Goal: Communication & Community: Ask a question

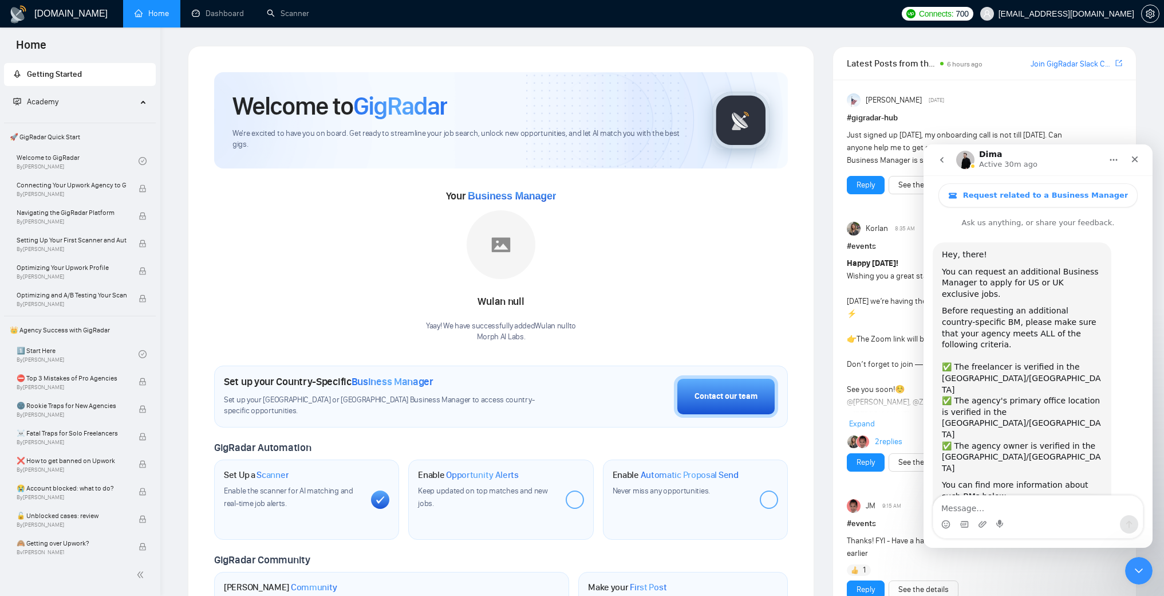
scroll to position [2, 0]
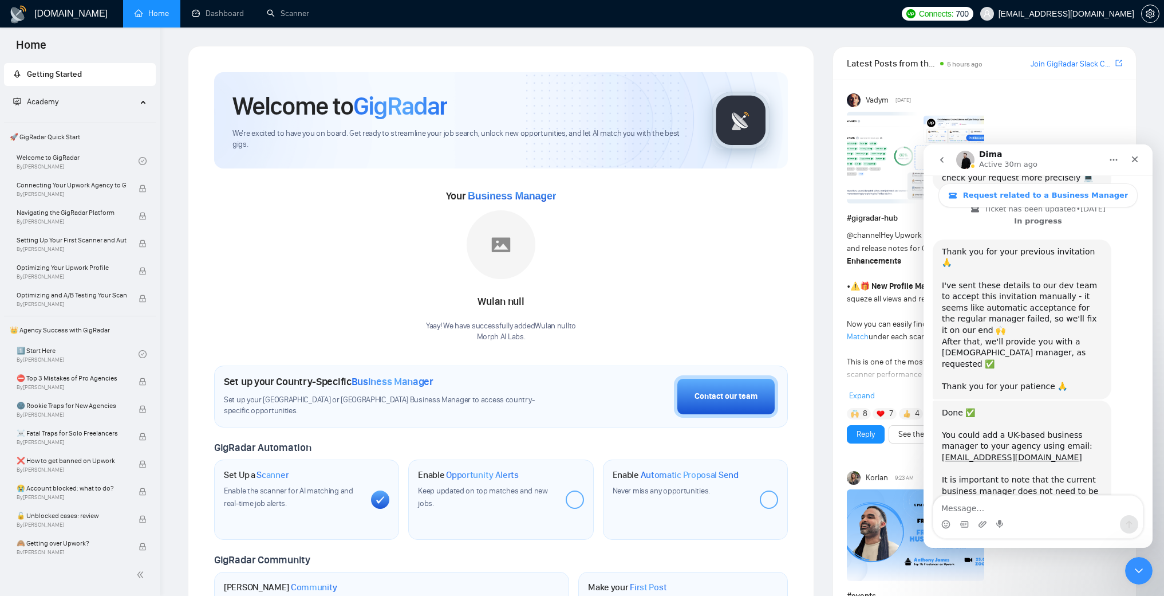
click at [576, 474] on div "Enable Opportunity Alerts Keep updated on top matches and new jobs." at bounding box center [500, 499] width 185 height 80
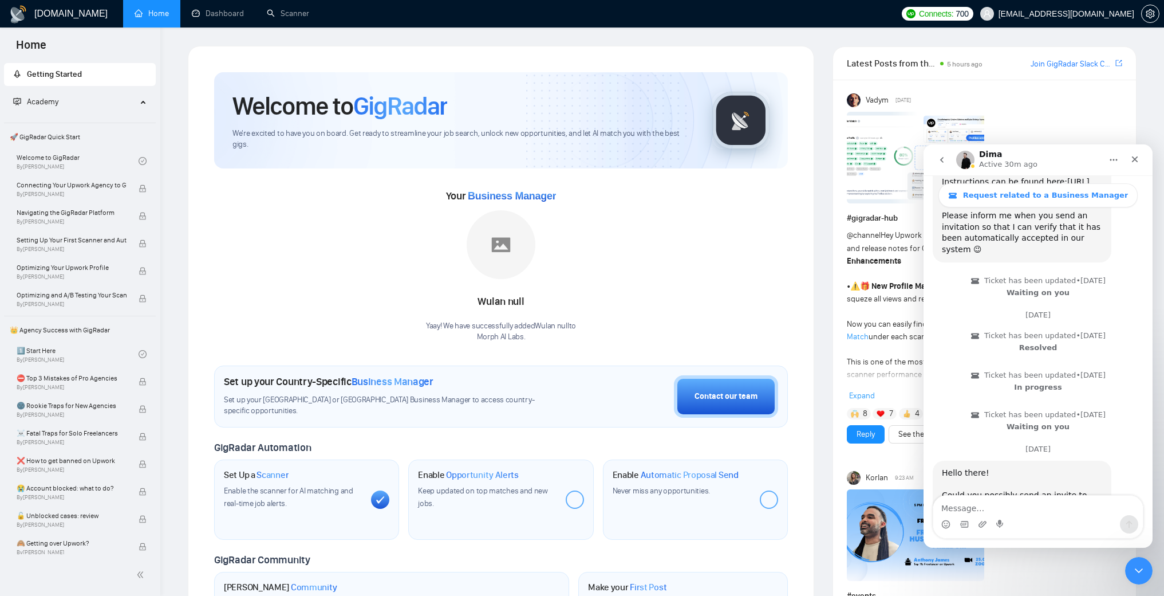
scroll to position [1066, 0]
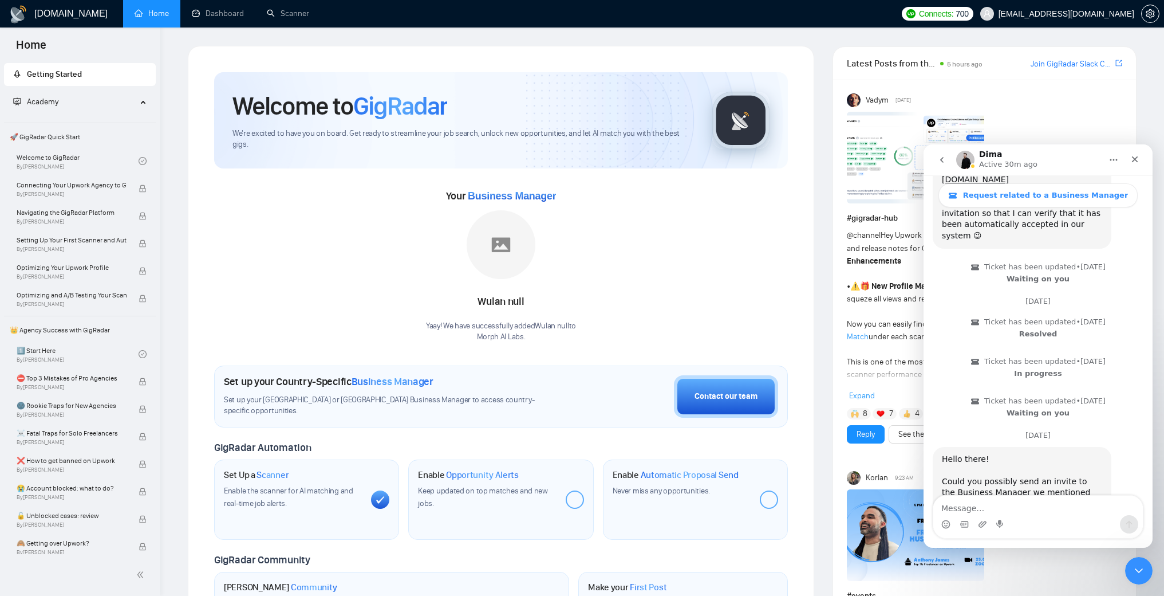
click at [1014, 516] on div "Intercom messenger" at bounding box center [1038, 524] width 210 height 18
click at [1014, 506] on textarea "Message…" at bounding box center [1038, 504] width 210 height 19
click at [731, 398] on div "Contact our team" at bounding box center [726, 396] width 63 height 13
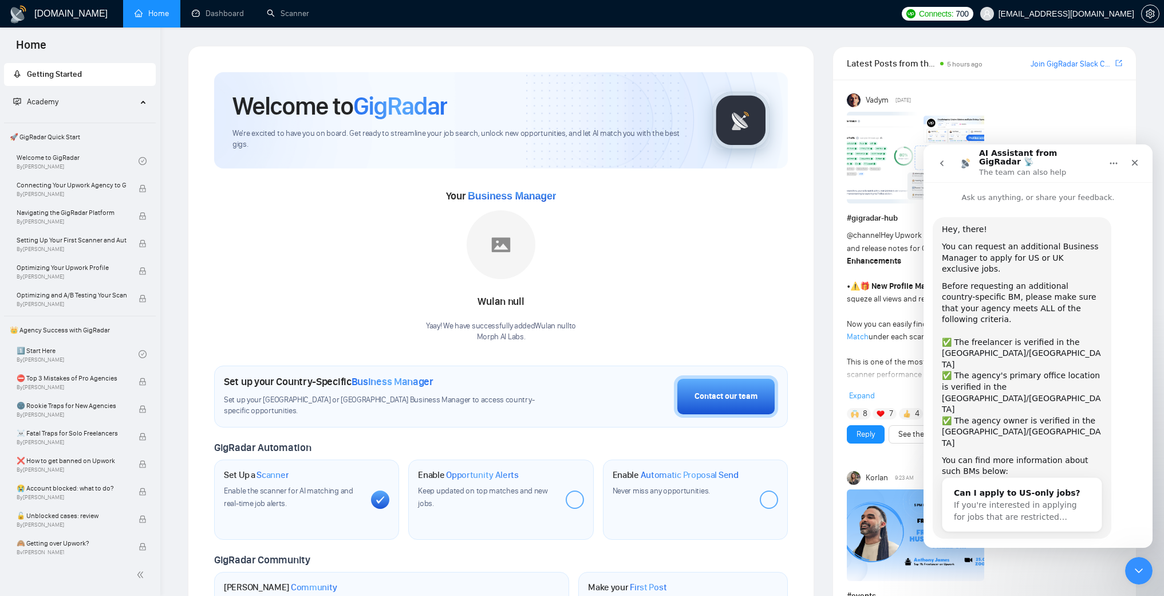
scroll to position [18, 0]
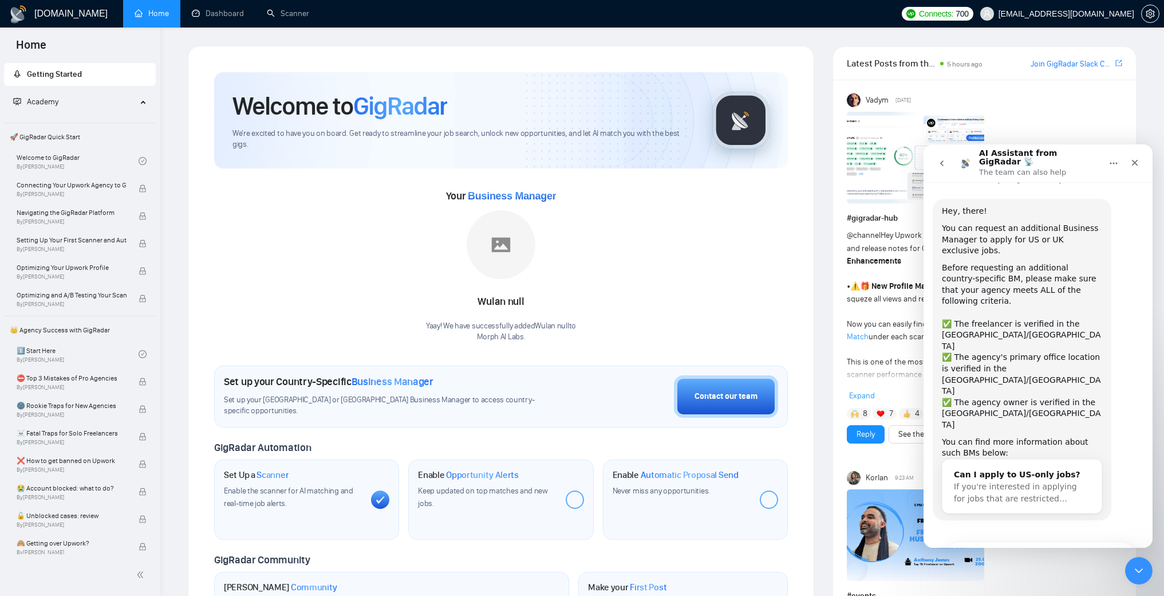
click at [941, 159] on icon "go back" at bounding box center [941, 163] width 9 height 9
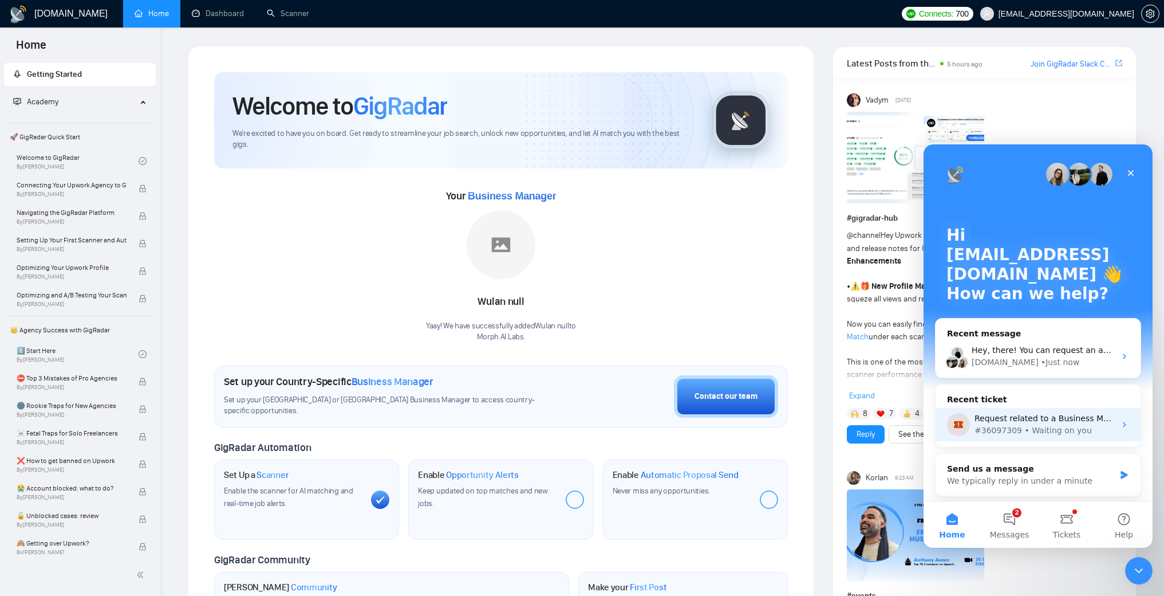
click at [1022, 412] on div "Request related to a Business Manager" at bounding box center [1045, 418] width 141 height 12
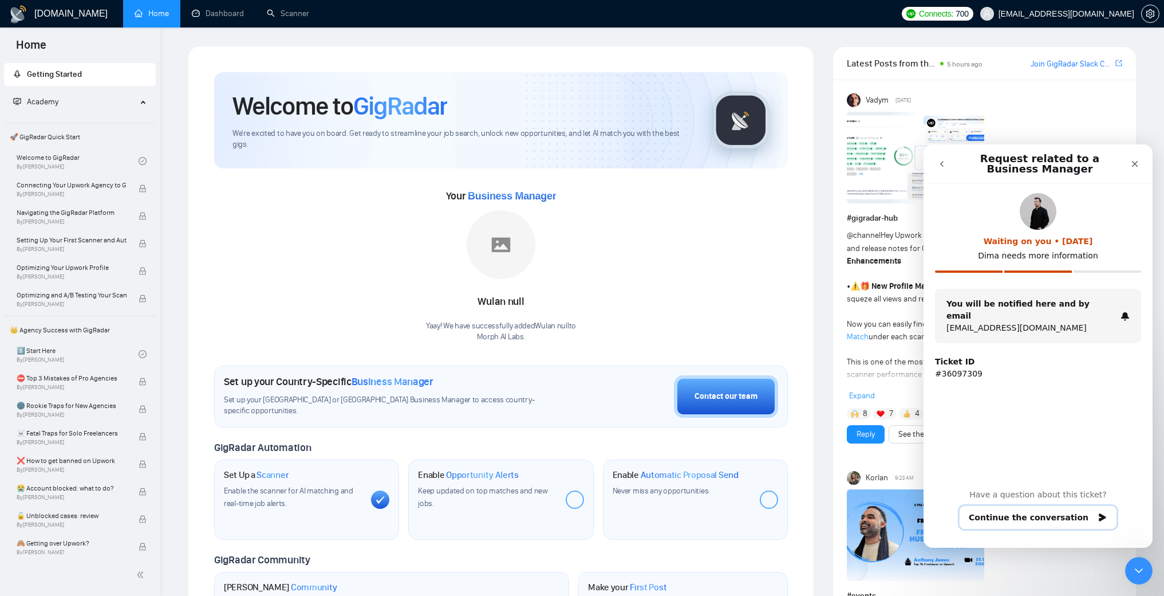
click at [1058, 519] on button "Continue the conversation" at bounding box center [1038, 517] width 158 height 24
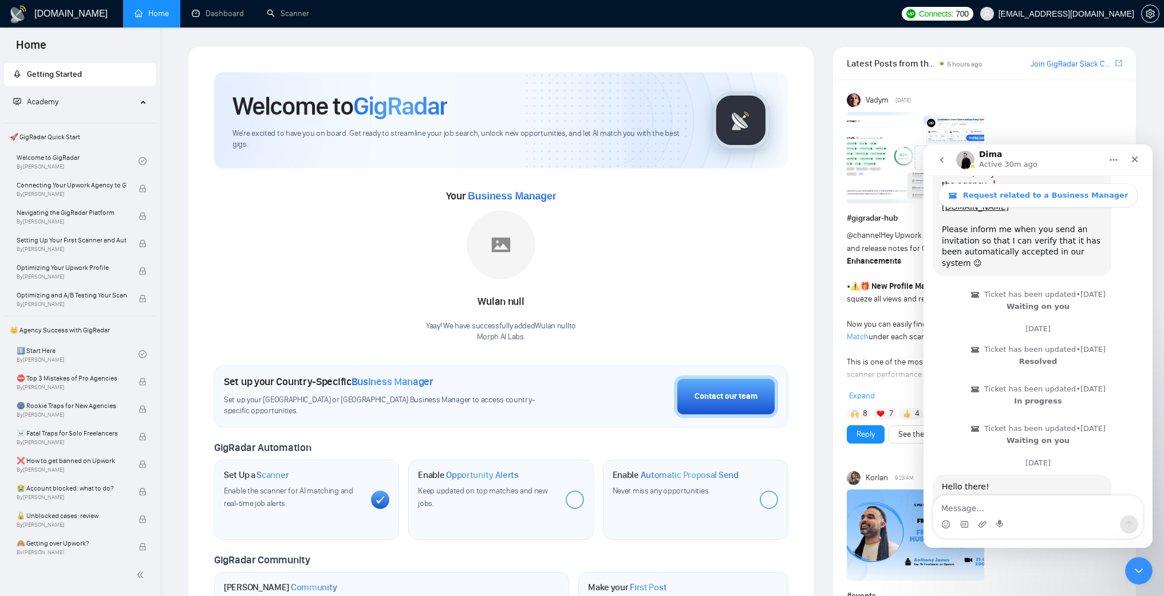
scroll to position [1066, 0]
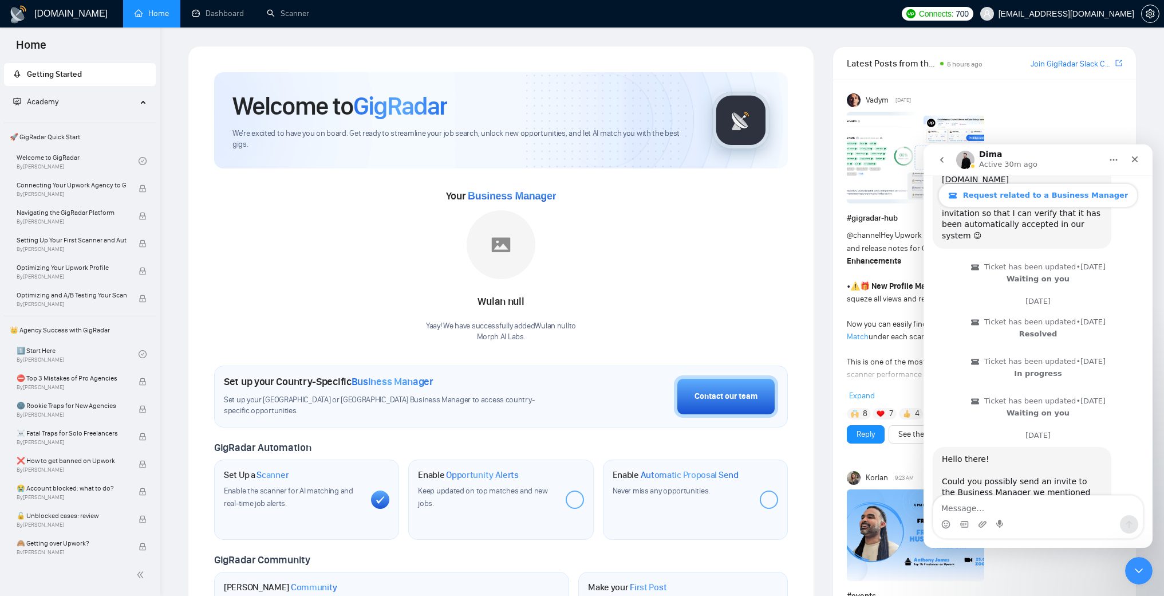
click at [1051, 200] on link "Request related to a Business Manager" at bounding box center [1039, 195] width 200 height 24
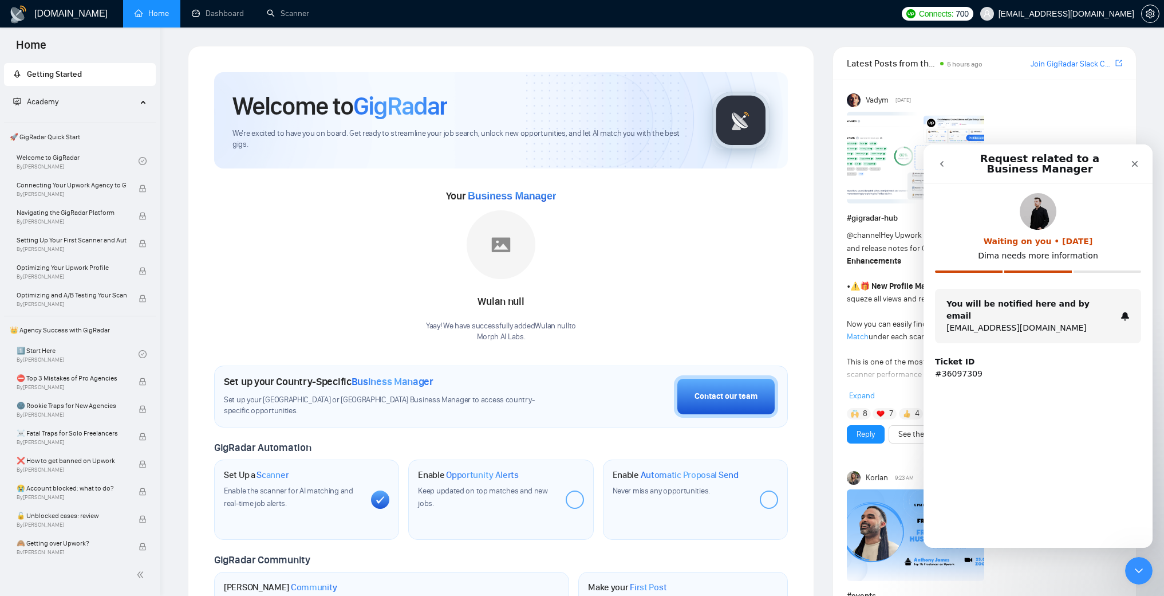
click at [952, 163] on button "go back" at bounding box center [942, 164] width 22 height 22
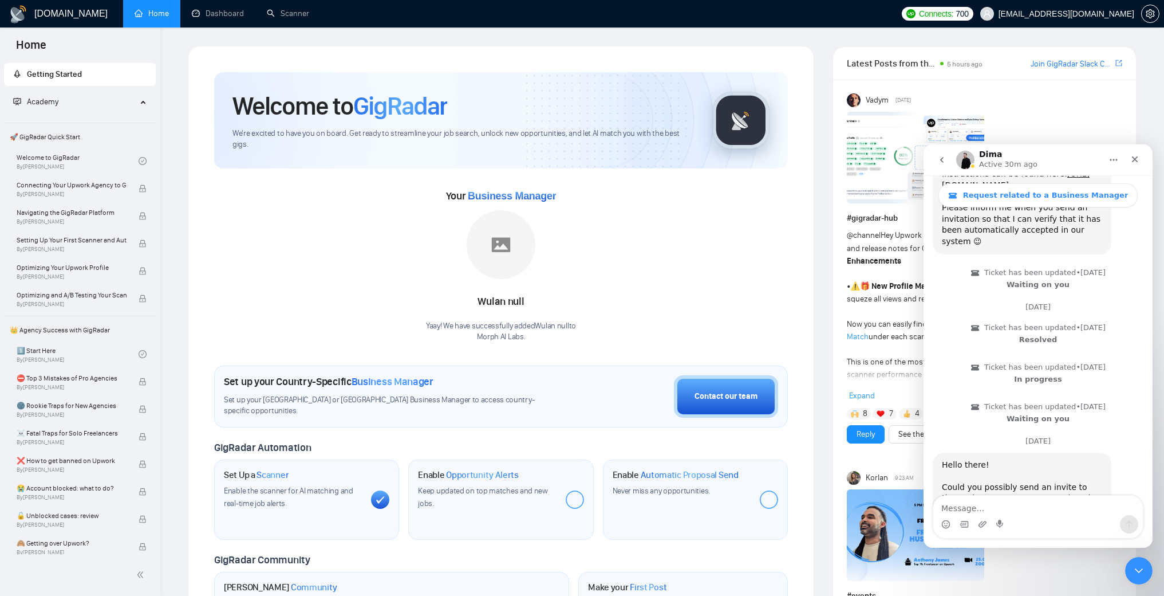
scroll to position [1066, 0]
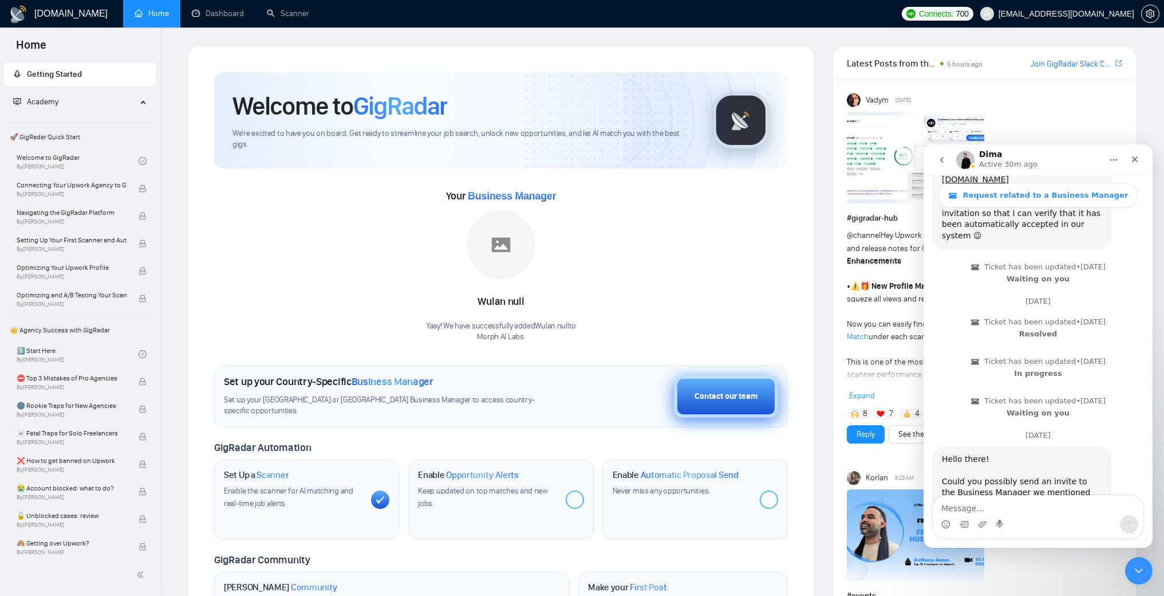
click at [727, 395] on div "Contact our team" at bounding box center [726, 396] width 63 height 13
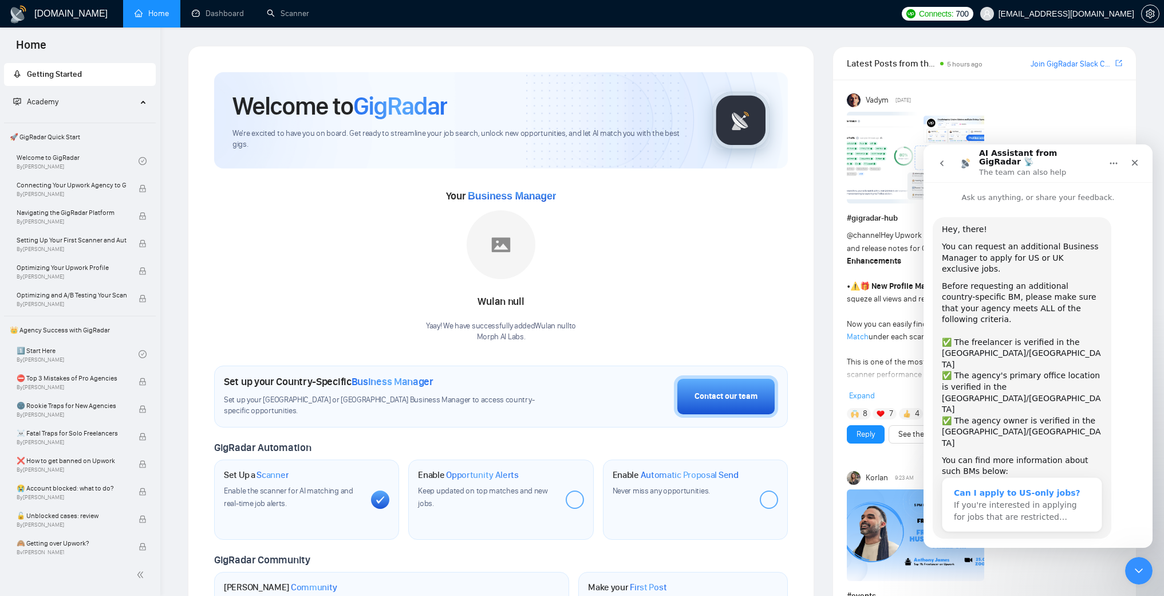
scroll to position [18, 0]
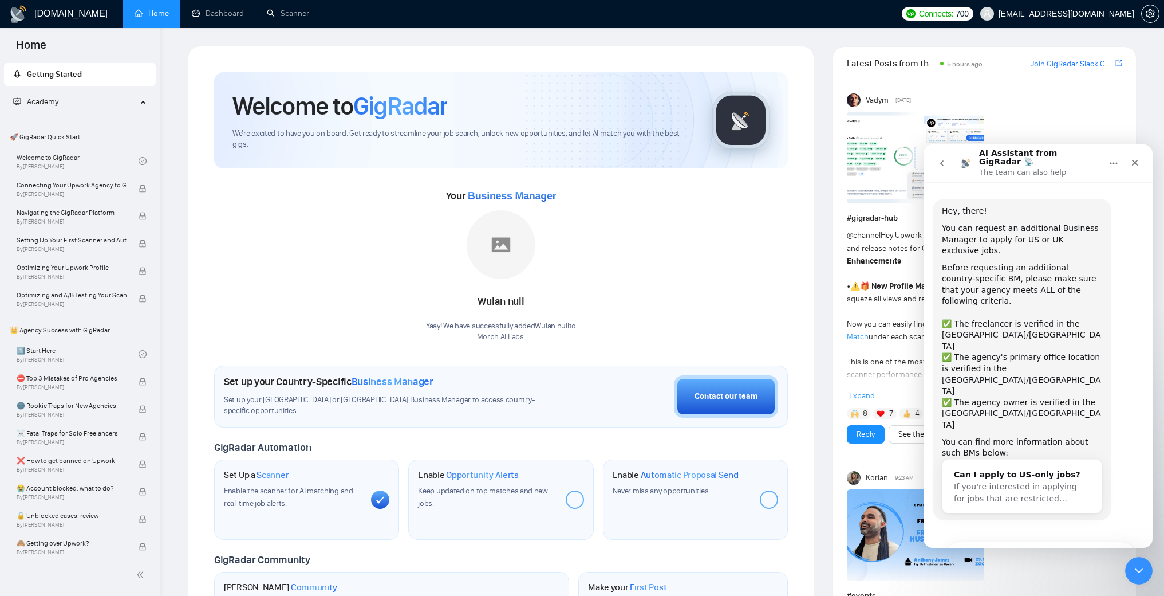
click at [945, 165] on button "go back" at bounding box center [942, 163] width 22 height 22
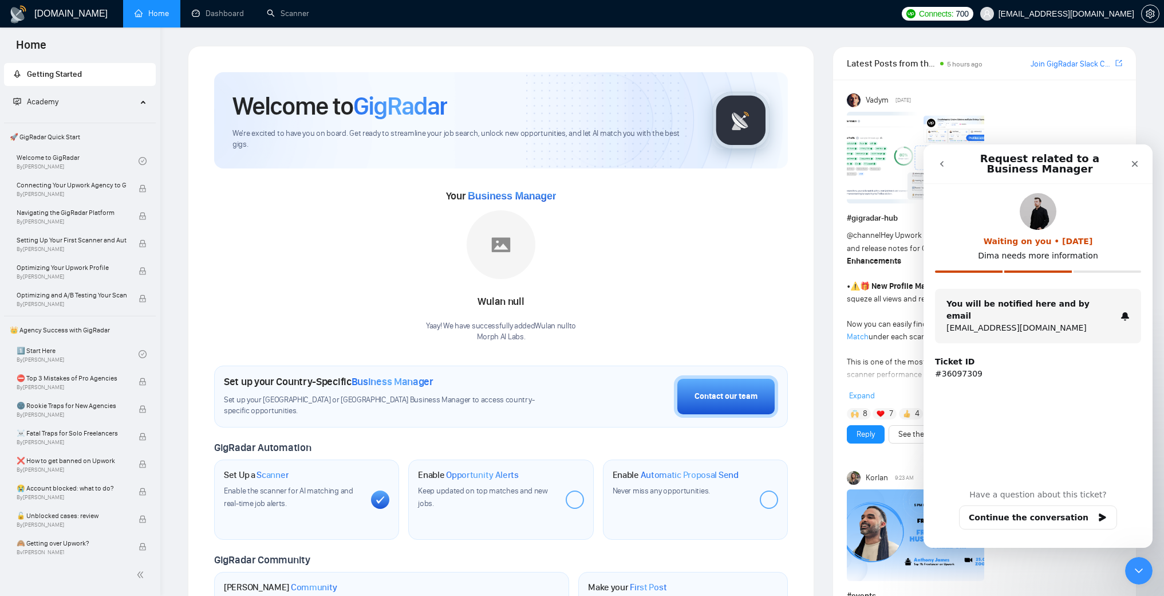
click at [936, 168] on button "go back" at bounding box center [942, 164] width 22 height 22
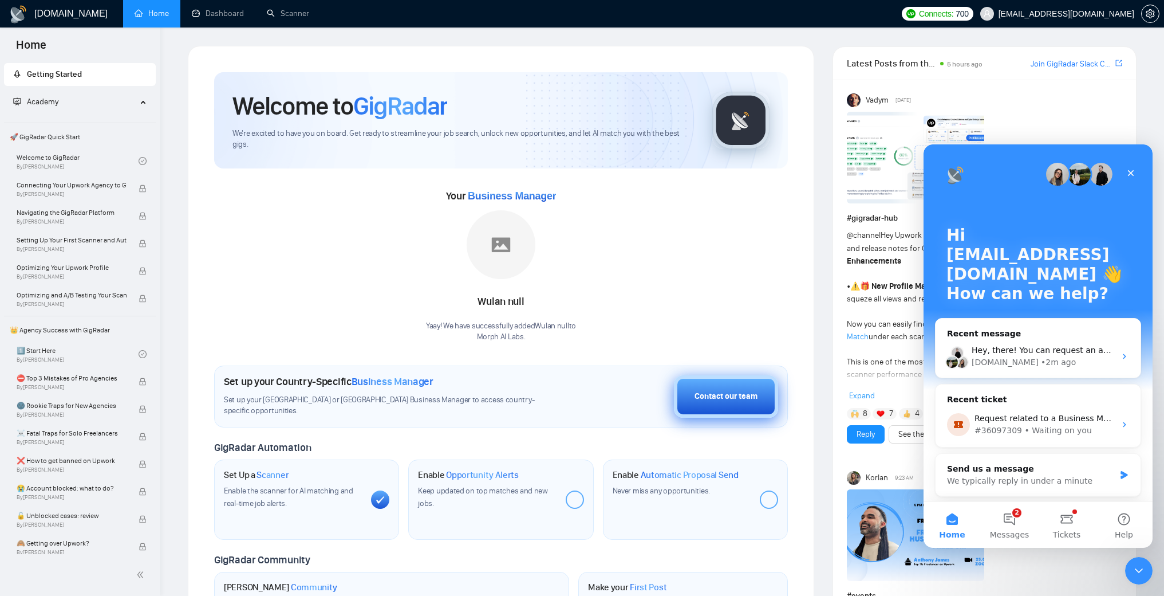
click at [774, 376] on button "Contact our team" at bounding box center [726, 396] width 104 height 42
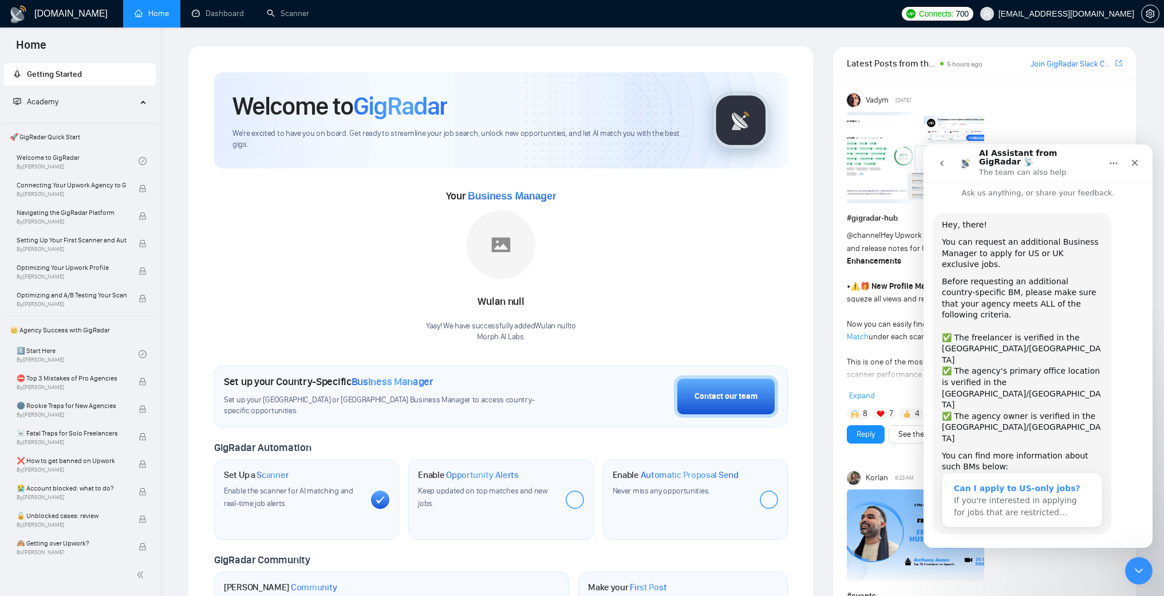
scroll to position [18, 0]
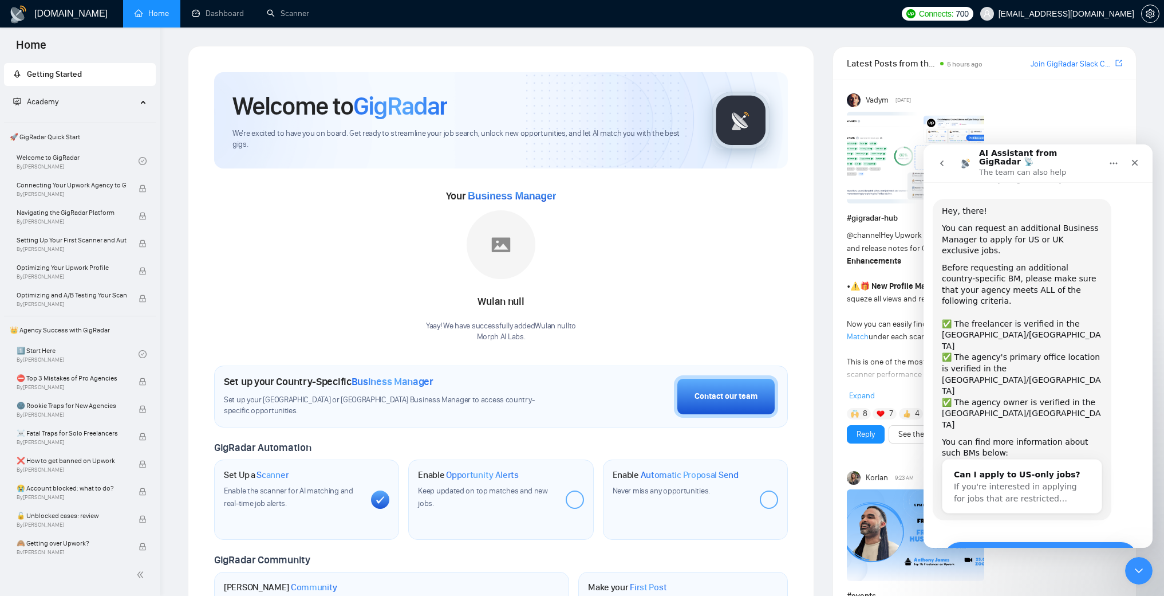
click at [1053, 541] on button "Yes, I meet all of the criteria - request a new BM" at bounding box center [1041, 557] width 194 height 33
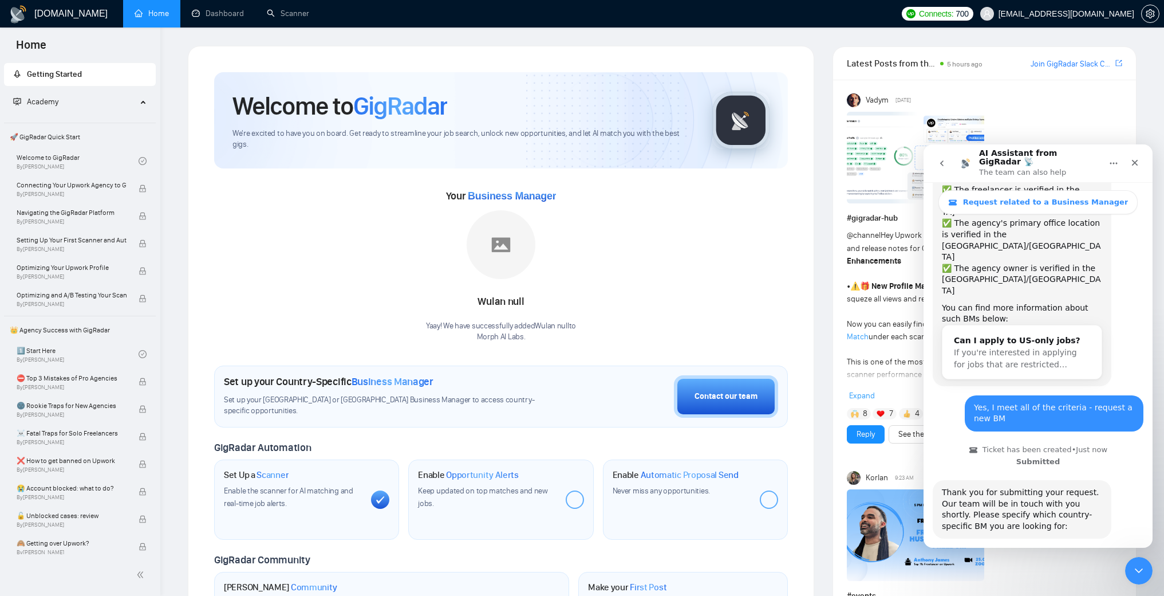
scroll to position [192, 0]
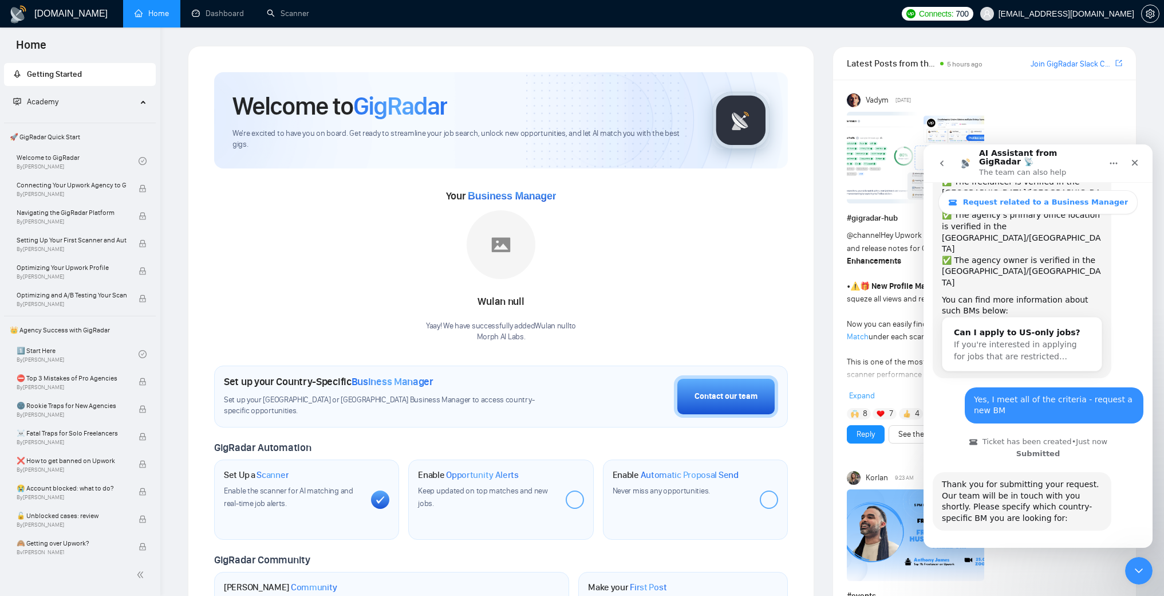
click at [1077, 551] on button "🇺🇸 US-based business manager" at bounding box center [1066, 562] width 144 height 23
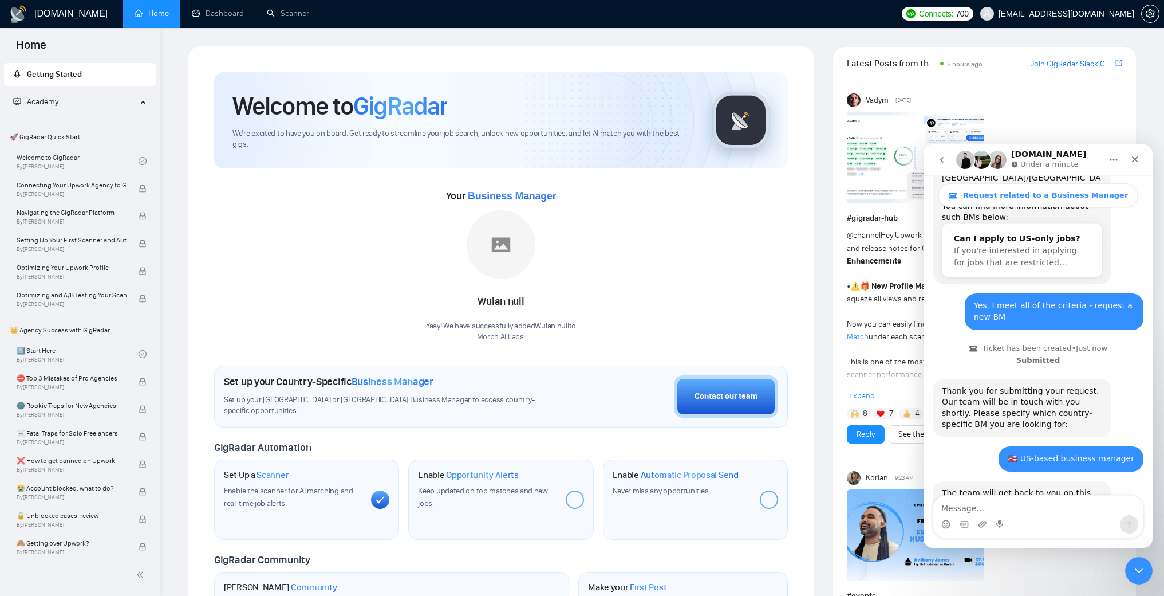
scroll to position [311, 0]
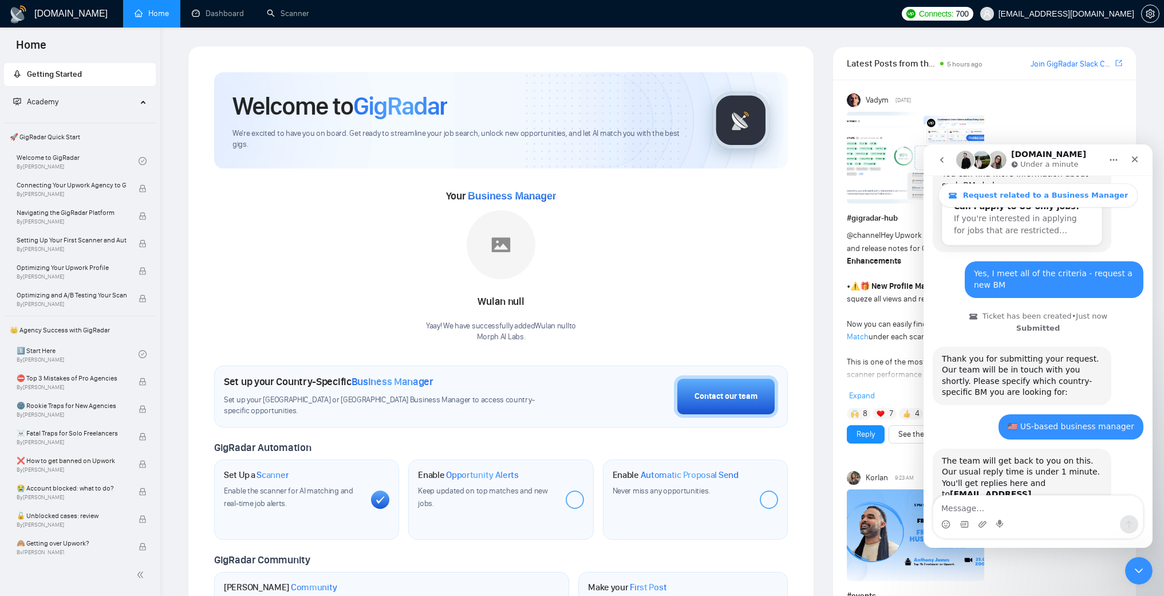
click at [1049, 508] on textarea "Message…" at bounding box center [1038, 504] width 210 height 19
click at [940, 159] on icon "go back" at bounding box center [941, 159] width 9 height 9
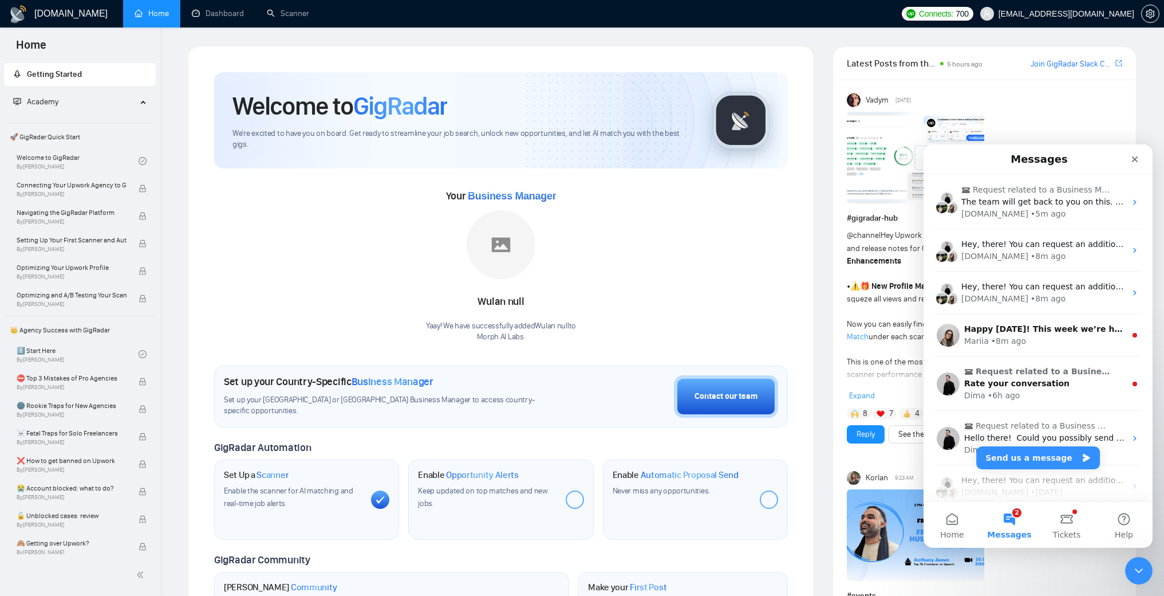
scroll to position [0, 0]
click at [1049, 463] on button "Send us a message" at bounding box center [1038, 457] width 124 height 23
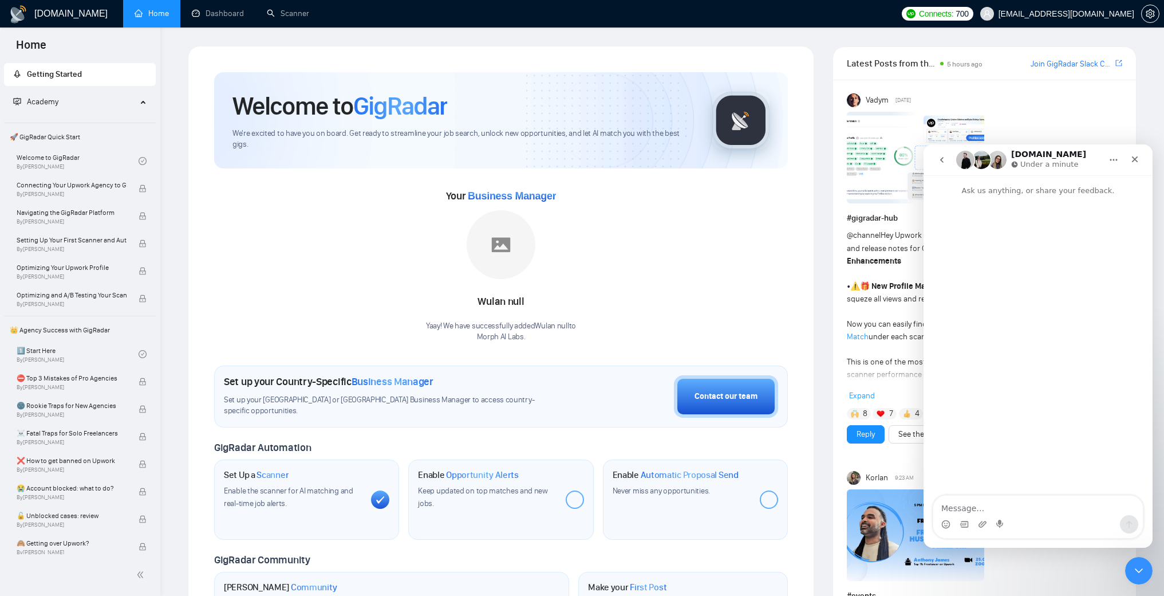
click at [1032, 515] on div "Intercom messenger" at bounding box center [1038, 524] width 210 height 18
click at [1032, 508] on textarea "Message…" at bounding box center [1038, 504] width 210 height 19
type textarea "i tried booking a"
paste textarea "Valeriia Sierikova"
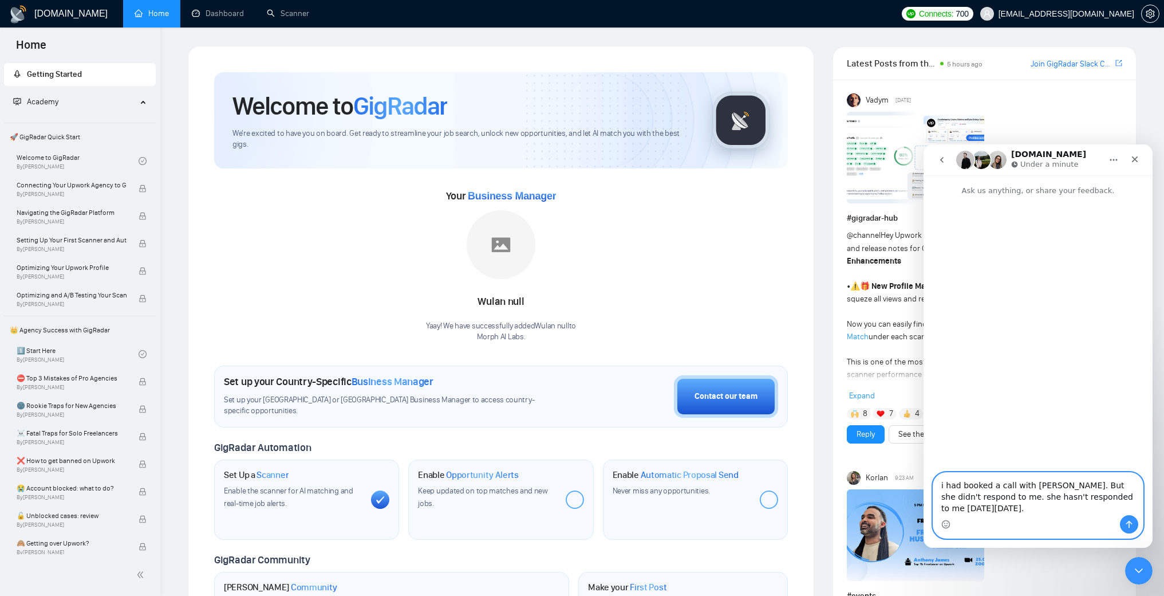
drag, startPoint x: 1017, startPoint y: 497, endPoint x: 964, endPoint y: 500, distance: 52.8
click at [964, 500] on textarea "i had booked a call with Valeriia Sierikova. But she didn't respond to me. she …" at bounding box center [1038, 493] width 210 height 42
click at [1061, 511] on textarea "i had booked a call with Valeriia Sierikova. But she didn't join the call. she …" at bounding box center [1038, 493] width 210 height 42
type textarea "i had booked a call with Valeriia Sierikova. But she didn't join the call. she …"
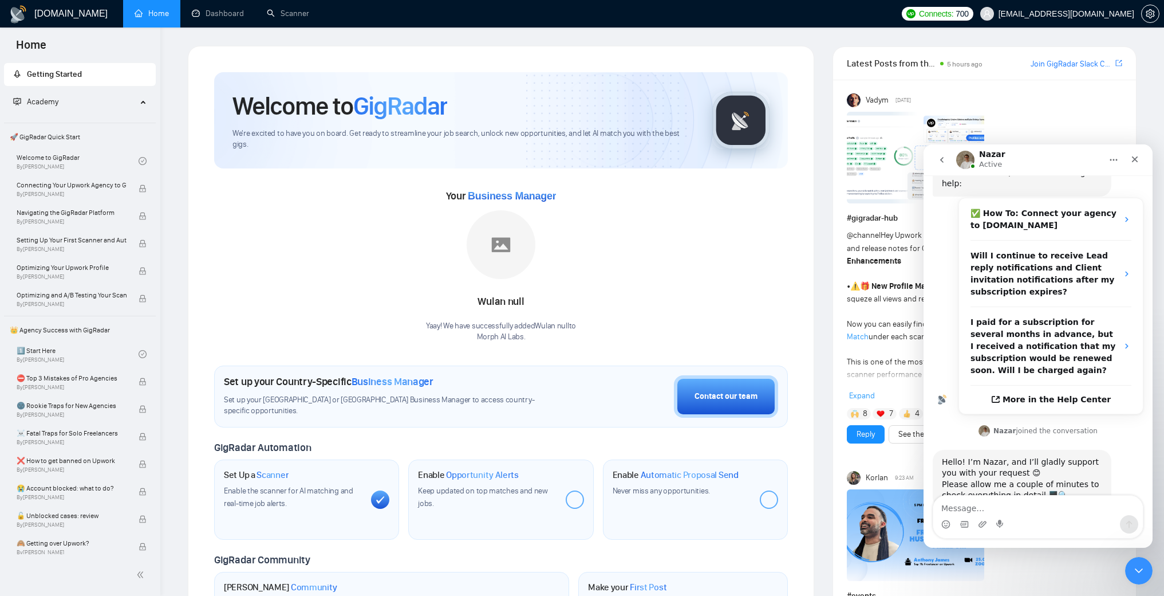
scroll to position [214, 0]
click at [986, 422] on img "Nazar says…" at bounding box center [984, 427] width 11 height 11
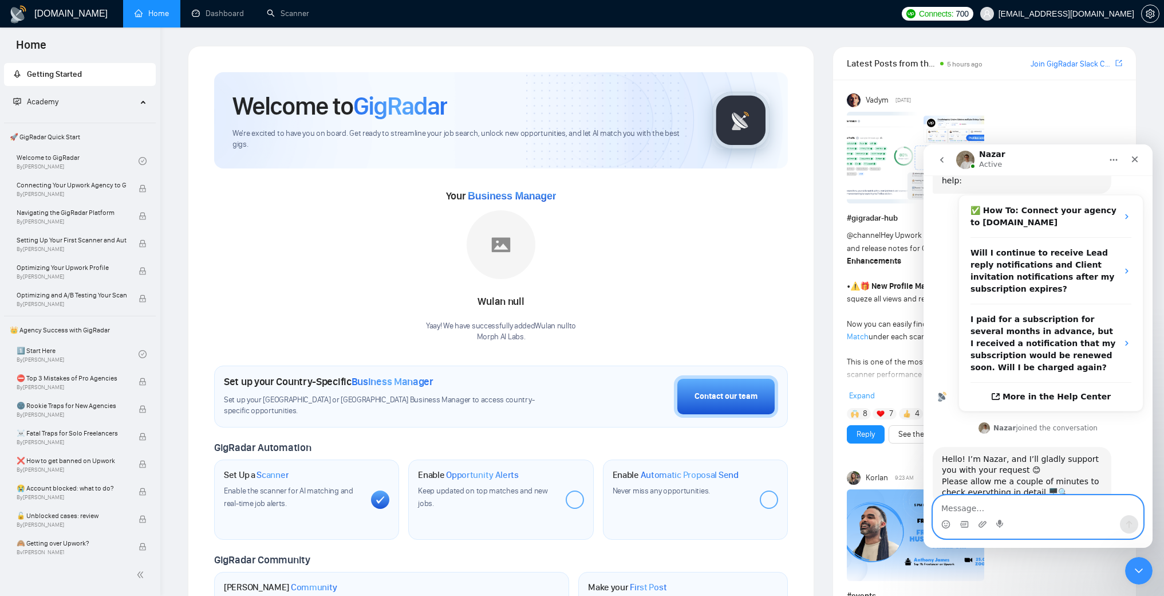
click at [967, 506] on textarea "Message…" at bounding box center [1038, 504] width 210 height 19
type textarea "c"
paste textarea "Valeriia Sierikova"
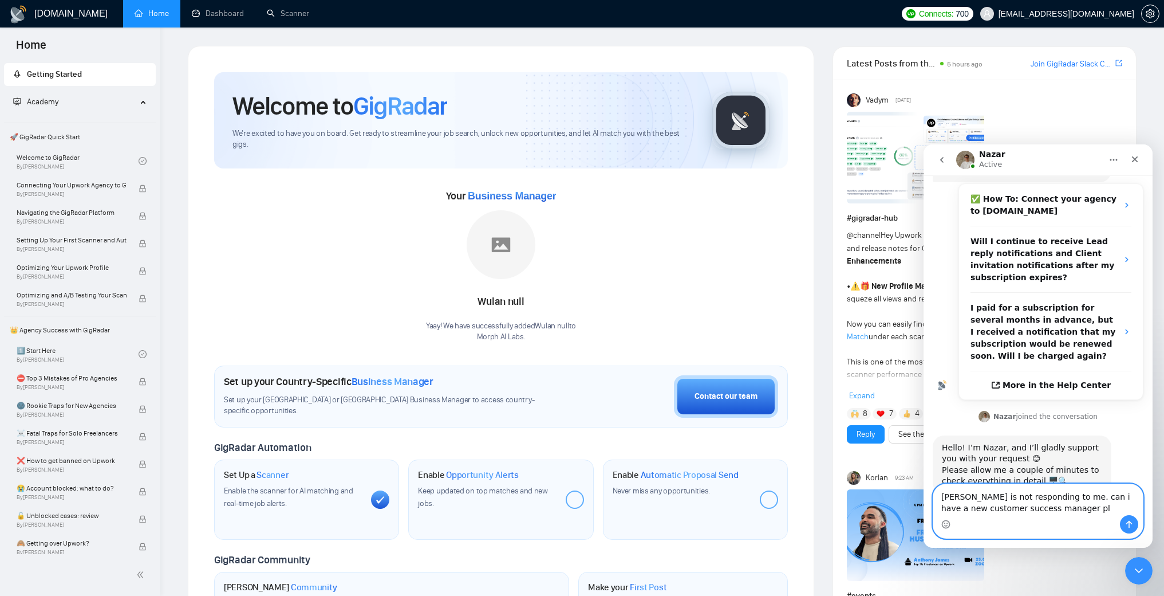
type textarea "Valeriia Sierikova is not responding to me. can i have a new customer success m…"
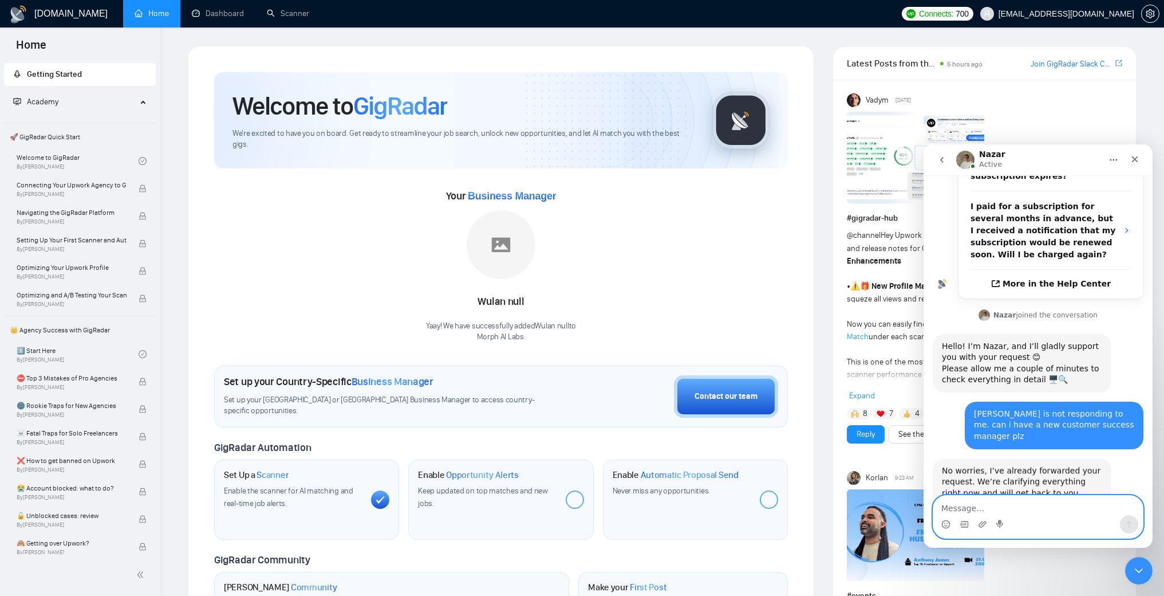
scroll to position [328, 0]
click at [1030, 501] on textarea "Message…" at bounding box center [1038, 504] width 210 height 19
type textarea "thanks"
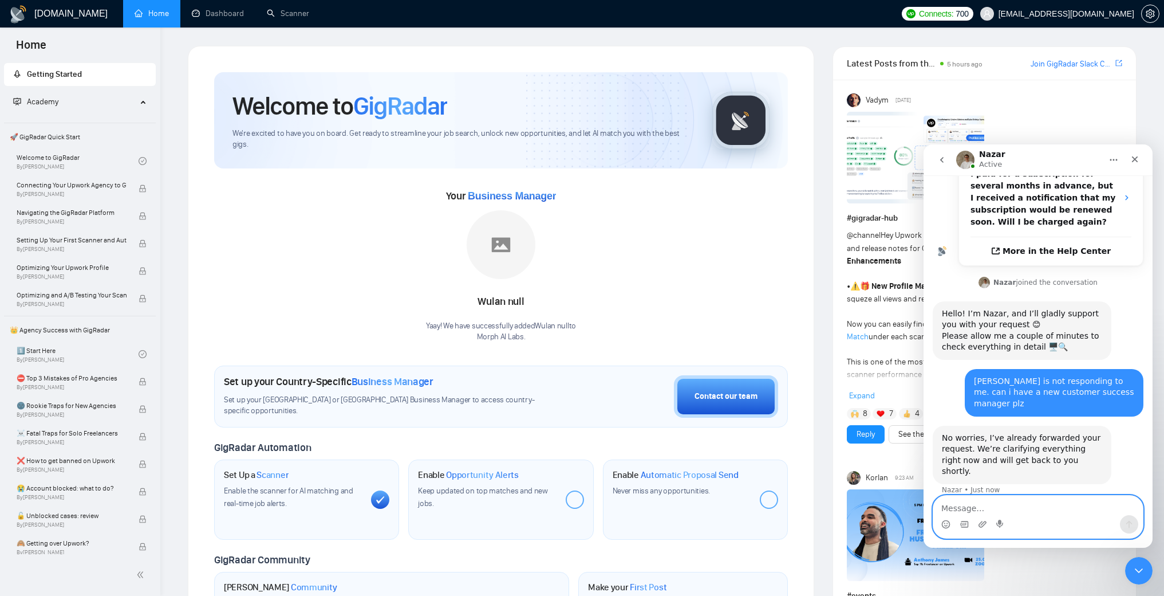
scroll to position [361, 0]
